Goal: Task Accomplishment & Management: Manage account settings

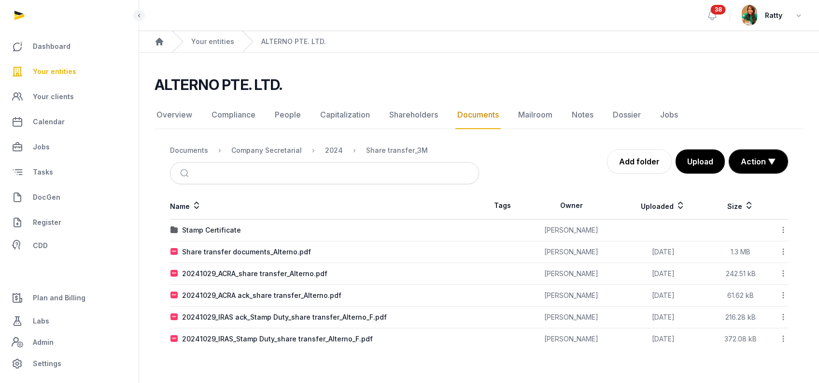
click at [61, 70] on span "Your entities" at bounding box center [54, 72] width 43 height 12
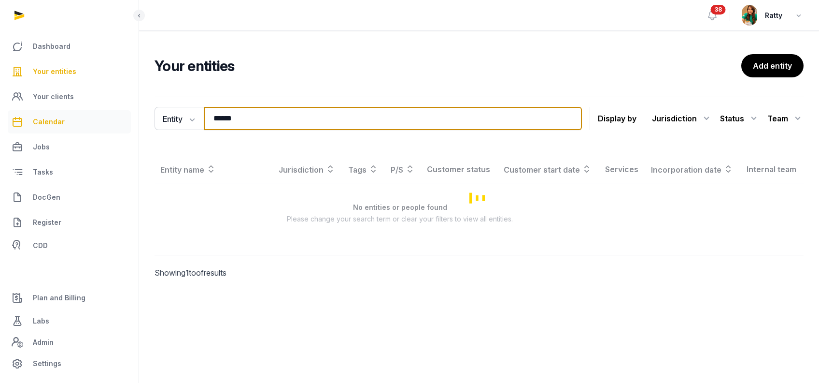
drag, startPoint x: 244, startPoint y: 120, endPoint x: 120, endPoint y: 120, distance: 123.2
click at [120, 120] on div "Dashboard Your entities Your clients Calendar Jobs Tasks DocGen Register CDD Pl…" at bounding box center [409, 191] width 819 height 383
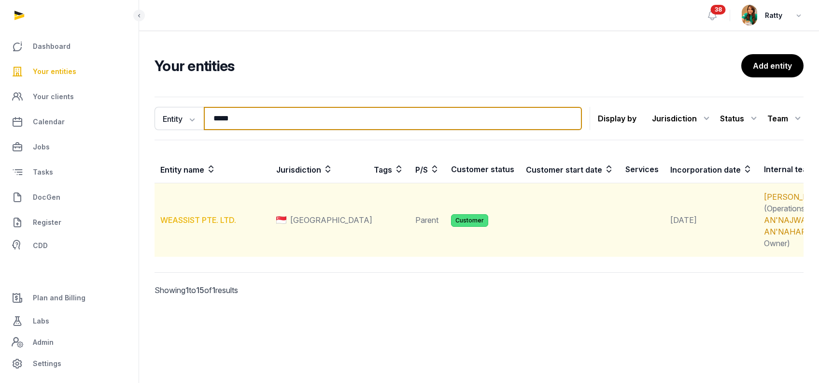
type input "*****"
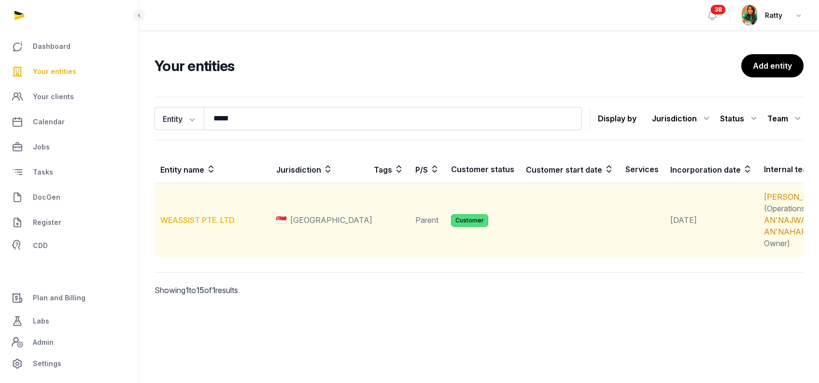
click at [190, 225] on link "WEASSIST PTE. LTD." at bounding box center [198, 220] width 76 height 10
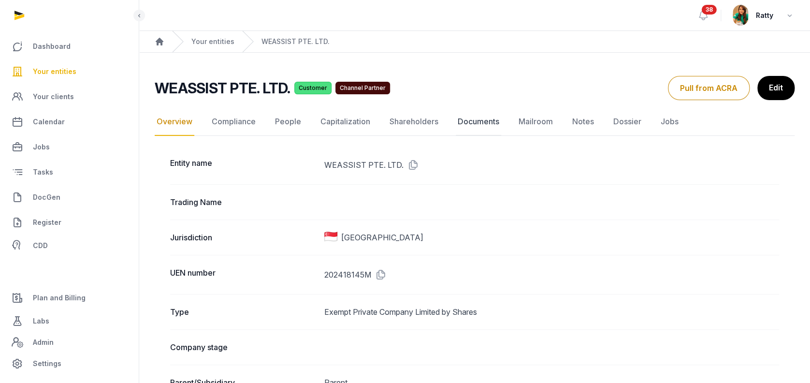
click at [484, 122] on link "Documents" at bounding box center [478, 122] width 45 height 28
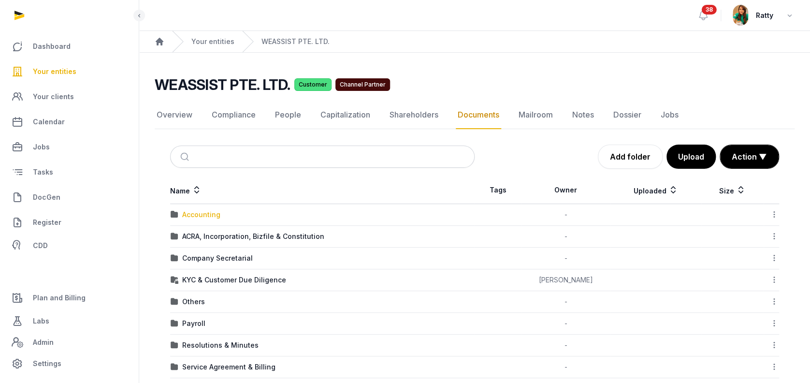
click at [207, 214] on div "Accounting" at bounding box center [201, 215] width 38 height 10
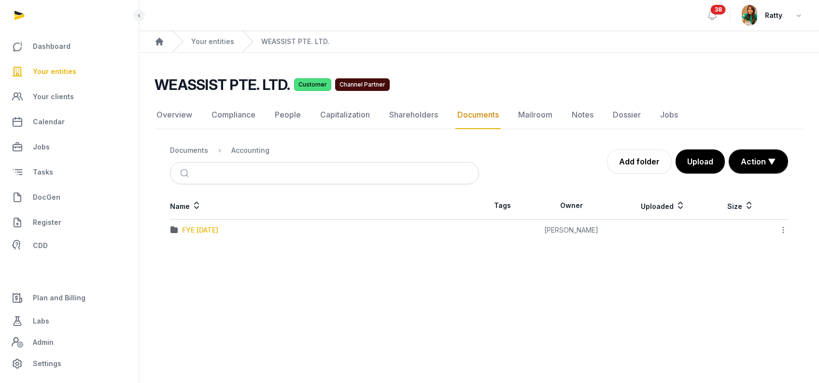
click at [192, 229] on div "FYE [DATE]" at bounding box center [200, 230] width 36 height 10
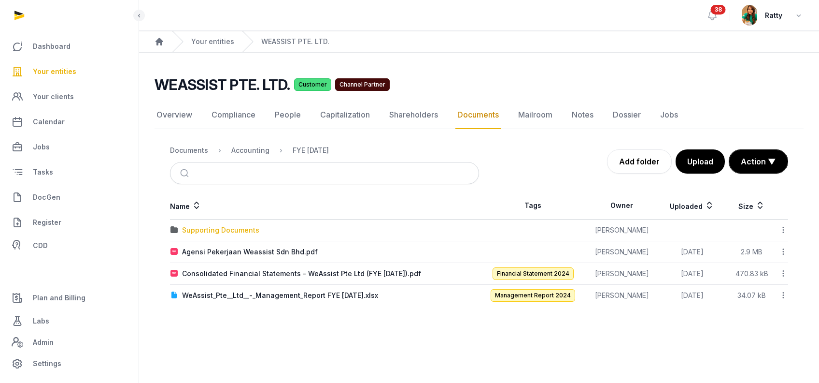
click at [234, 231] on div "Supporting Documents" at bounding box center [220, 230] width 77 height 10
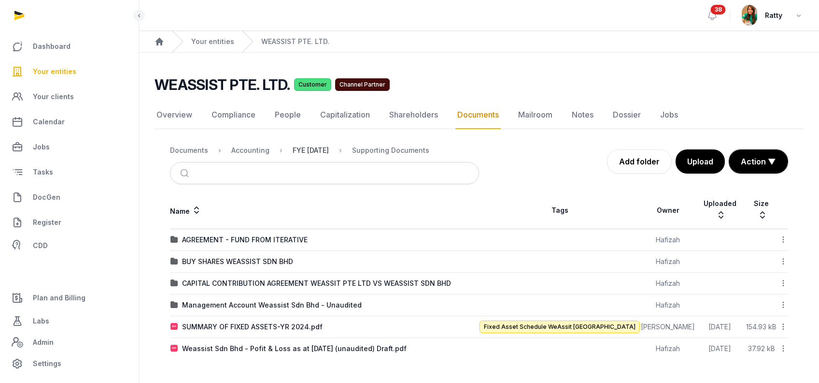
click at [322, 152] on div "FYE [DATE]" at bounding box center [311, 150] width 36 height 10
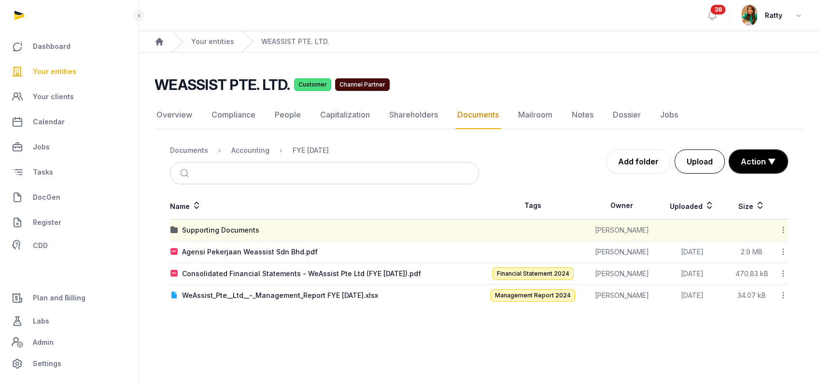
click at [705, 167] on button "Upload" at bounding box center [700, 161] width 50 height 24
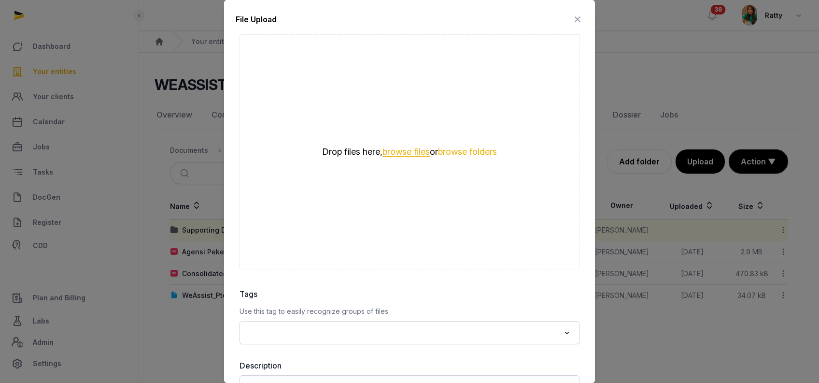
click at [394, 147] on button "browse files" at bounding box center [406, 151] width 47 height 9
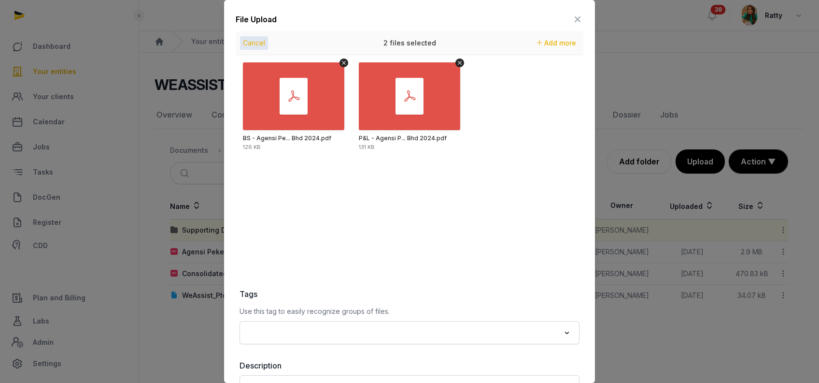
scroll to position [89, 0]
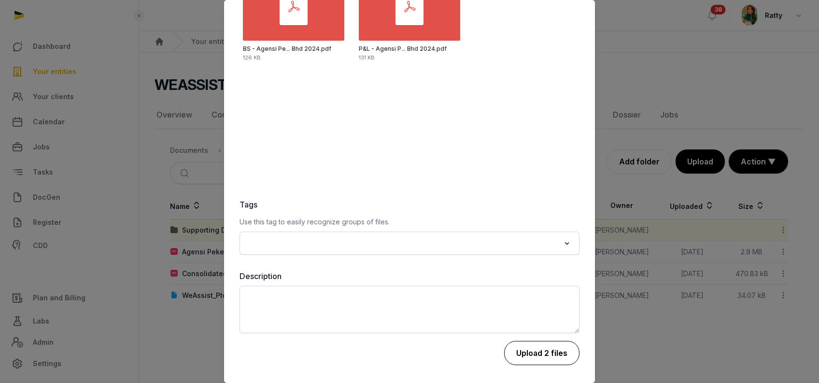
click at [532, 354] on button "Upload 2 files" at bounding box center [541, 353] width 75 height 24
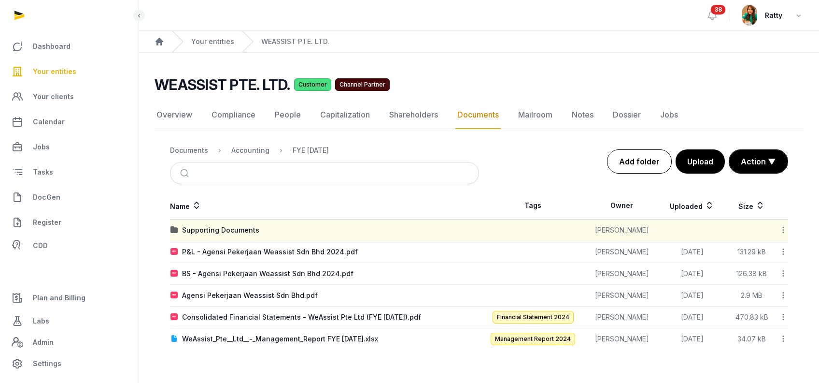
click at [635, 166] on link "Add folder" at bounding box center [639, 161] width 65 height 24
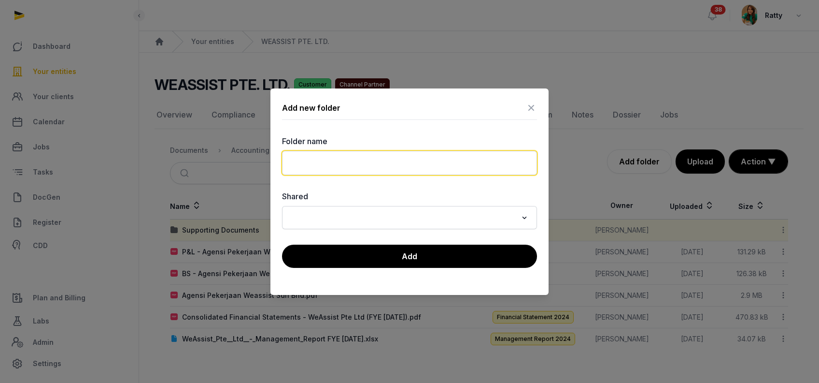
click at [343, 160] on input "text" at bounding box center [409, 163] width 255 height 24
paste input "**********"
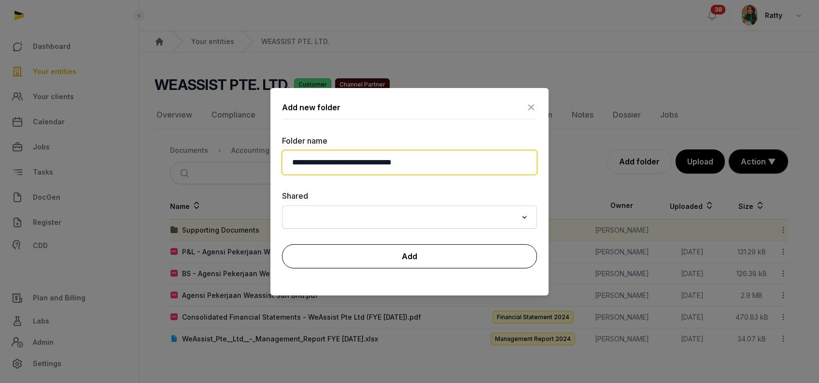
type input "**********"
click at [421, 249] on button "Add" at bounding box center [409, 256] width 255 height 24
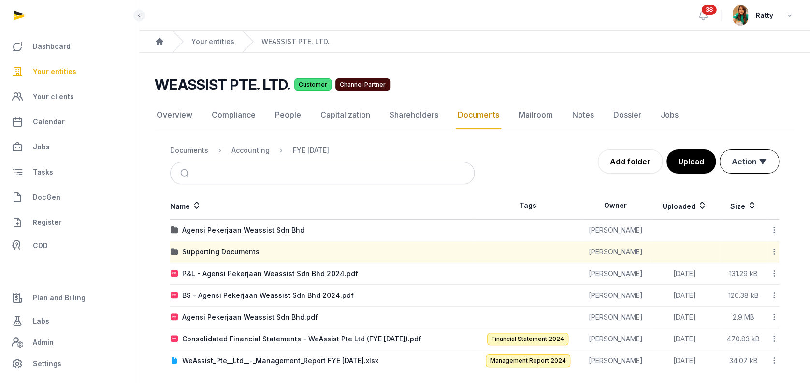
click at [748, 158] on button "Action ▼" at bounding box center [749, 161] width 58 height 23
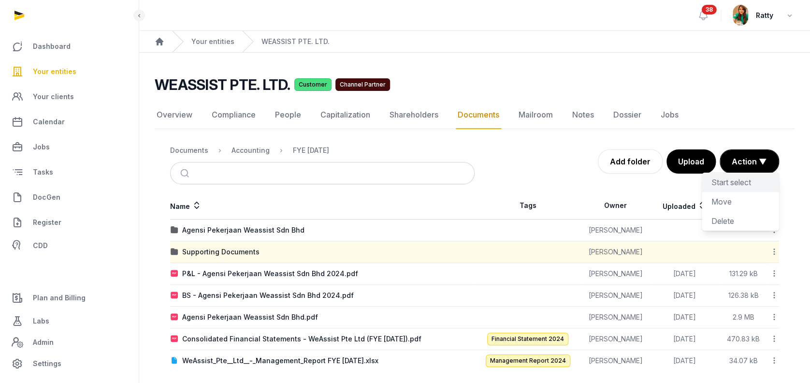
click at [731, 183] on div "Start select" at bounding box center [740, 181] width 77 height 19
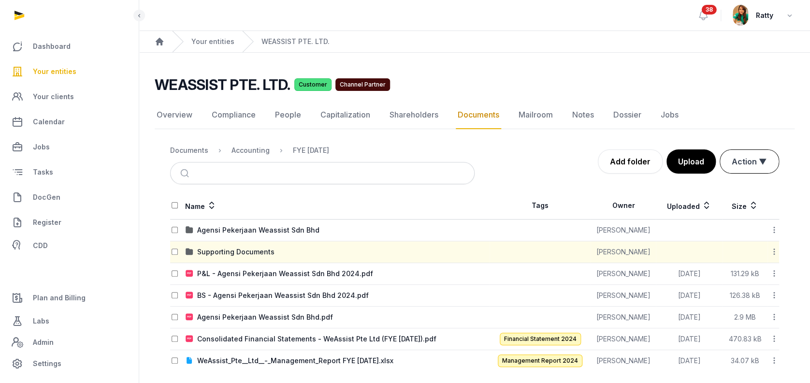
click at [739, 162] on button "Action ▼" at bounding box center [749, 161] width 58 height 23
click at [735, 201] on div "Move" at bounding box center [740, 201] width 77 height 19
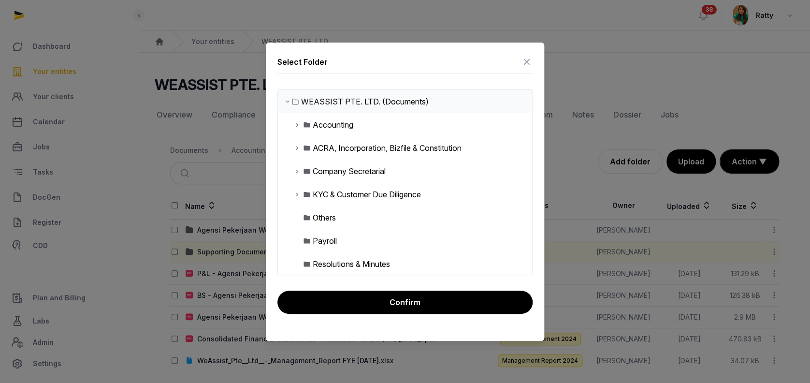
click at [295, 122] on icon at bounding box center [297, 125] width 8 height 12
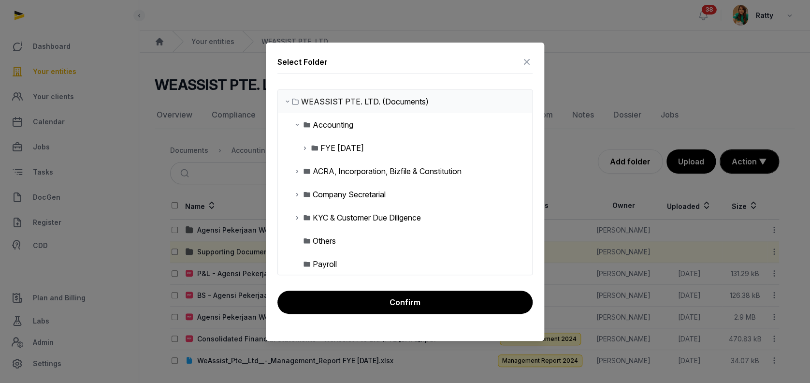
click at [295, 124] on icon at bounding box center [297, 125] width 8 height 12
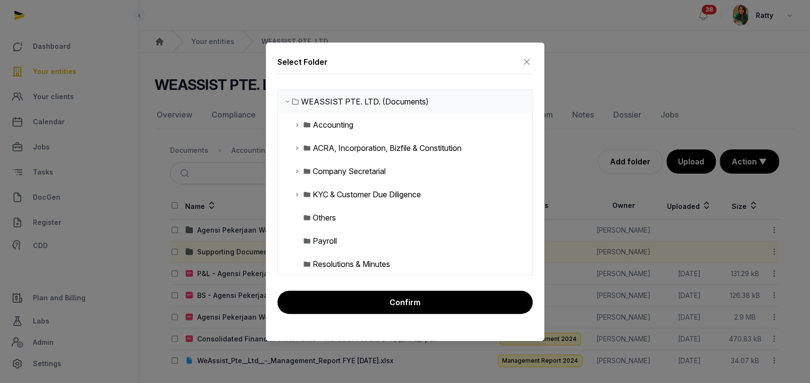
click at [295, 124] on icon at bounding box center [297, 125] width 8 height 12
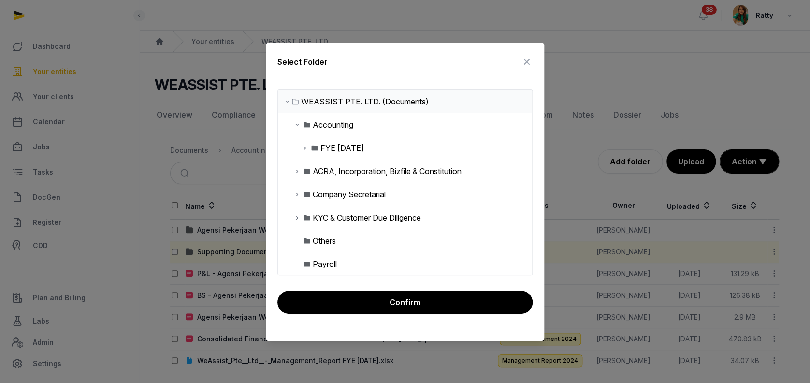
click at [303, 147] on icon at bounding box center [305, 148] width 8 height 12
click at [375, 167] on div "Agensi Pekerjaan Weassist Sdn Bhd" at bounding box center [391, 171] width 126 height 12
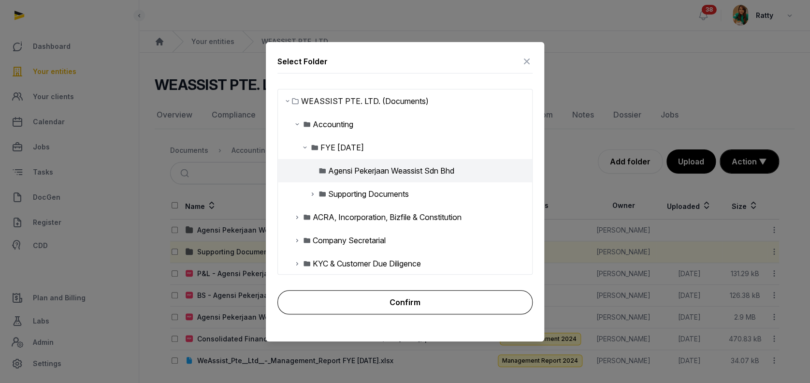
click at [393, 299] on button "Confirm" at bounding box center [404, 302] width 255 height 24
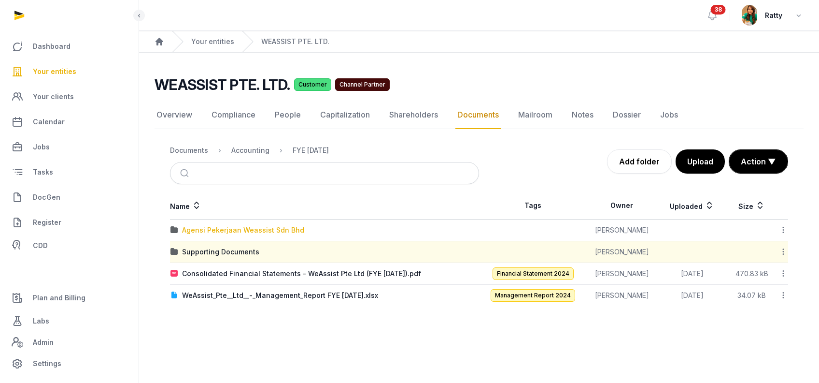
click at [267, 227] on div "Agensi Pekerjaan Weassist Sdn Bhd" at bounding box center [243, 230] width 122 height 10
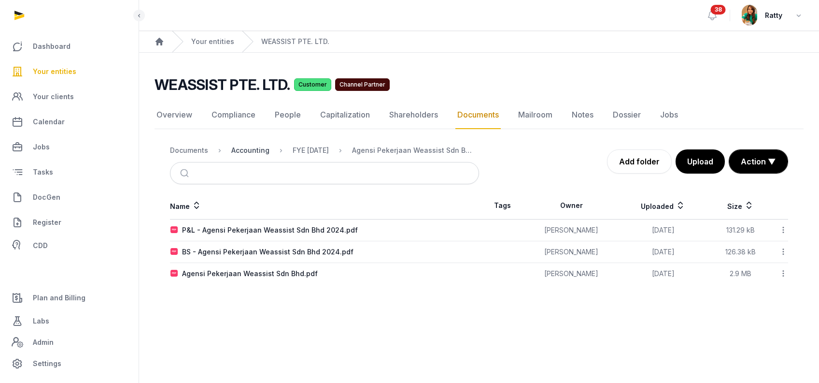
click at [241, 148] on div "Accounting" at bounding box center [250, 150] width 38 height 10
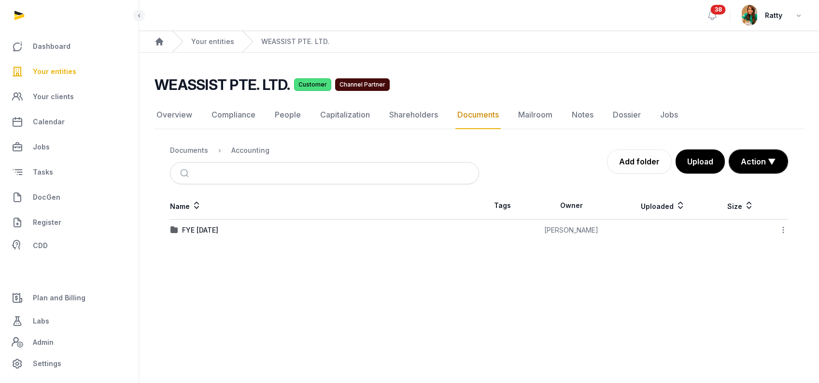
click at [54, 70] on span "Your entities" at bounding box center [54, 72] width 43 height 12
